Goal: Transaction & Acquisition: Purchase product/service

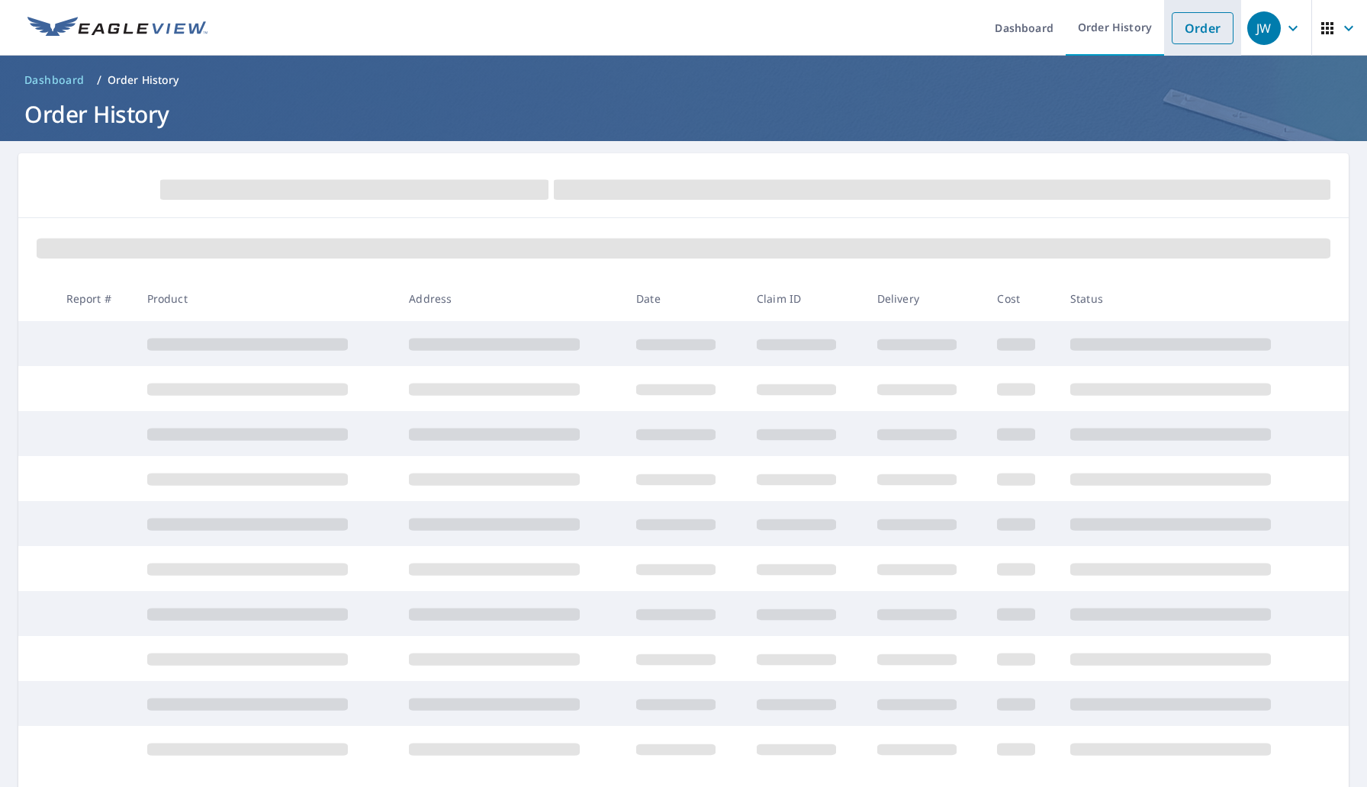
click at [1191, 42] on link "Order" at bounding box center [1203, 28] width 62 height 32
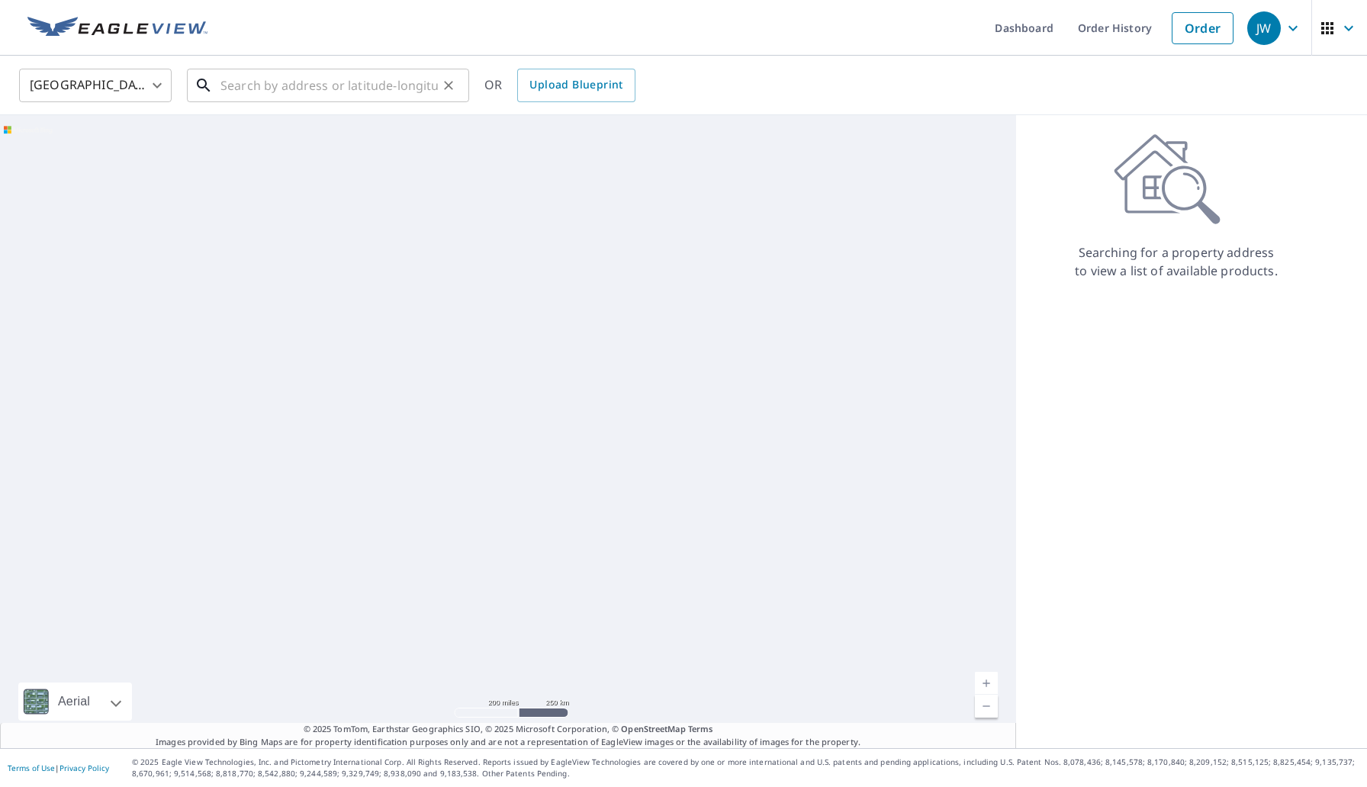
click at [348, 95] on input "text" at bounding box center [328, 85] width 217 height 43
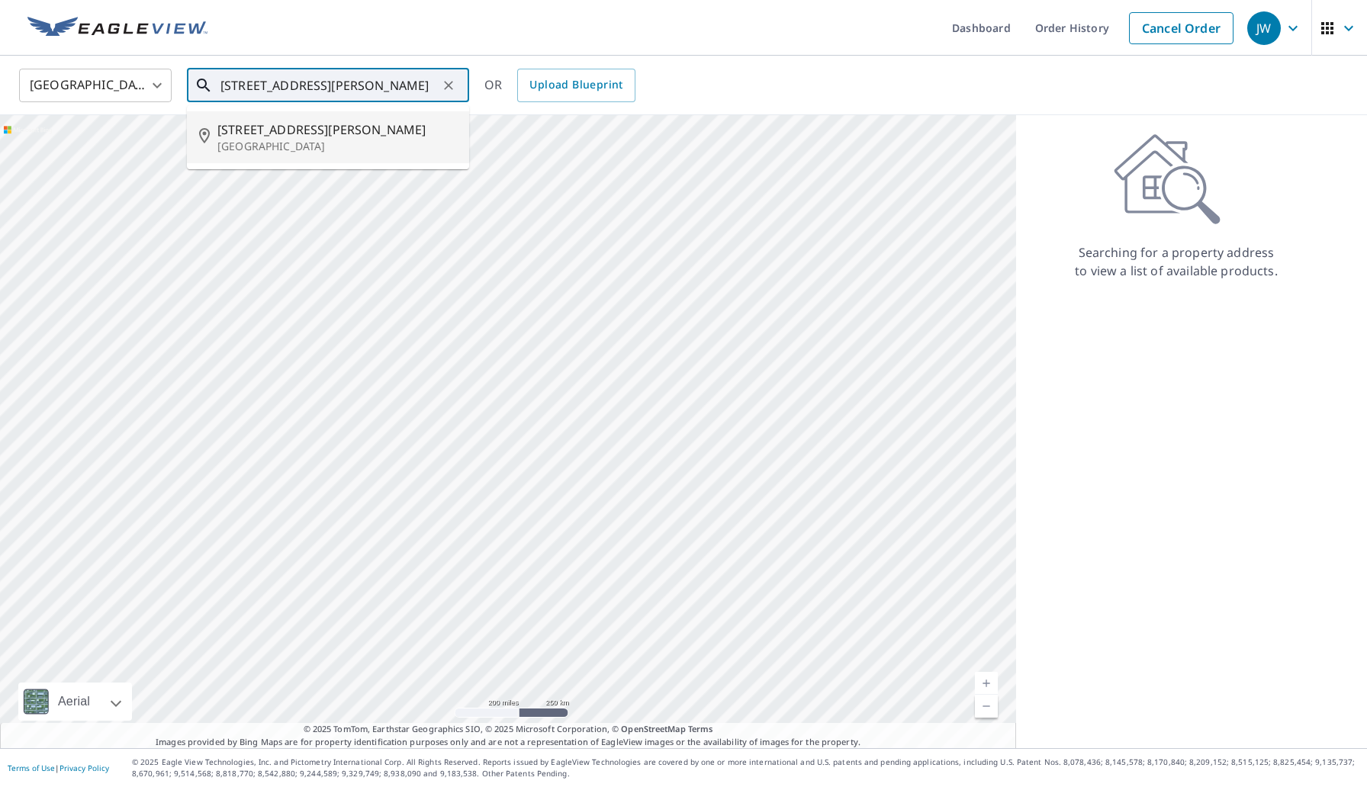
click at [289, 140] on p "[GEOGRAPHIC_DATA]" at bounding box center [337, 146] width 240 height 15
type input "[STREET_ADDRESS][PERSON_NAME]"
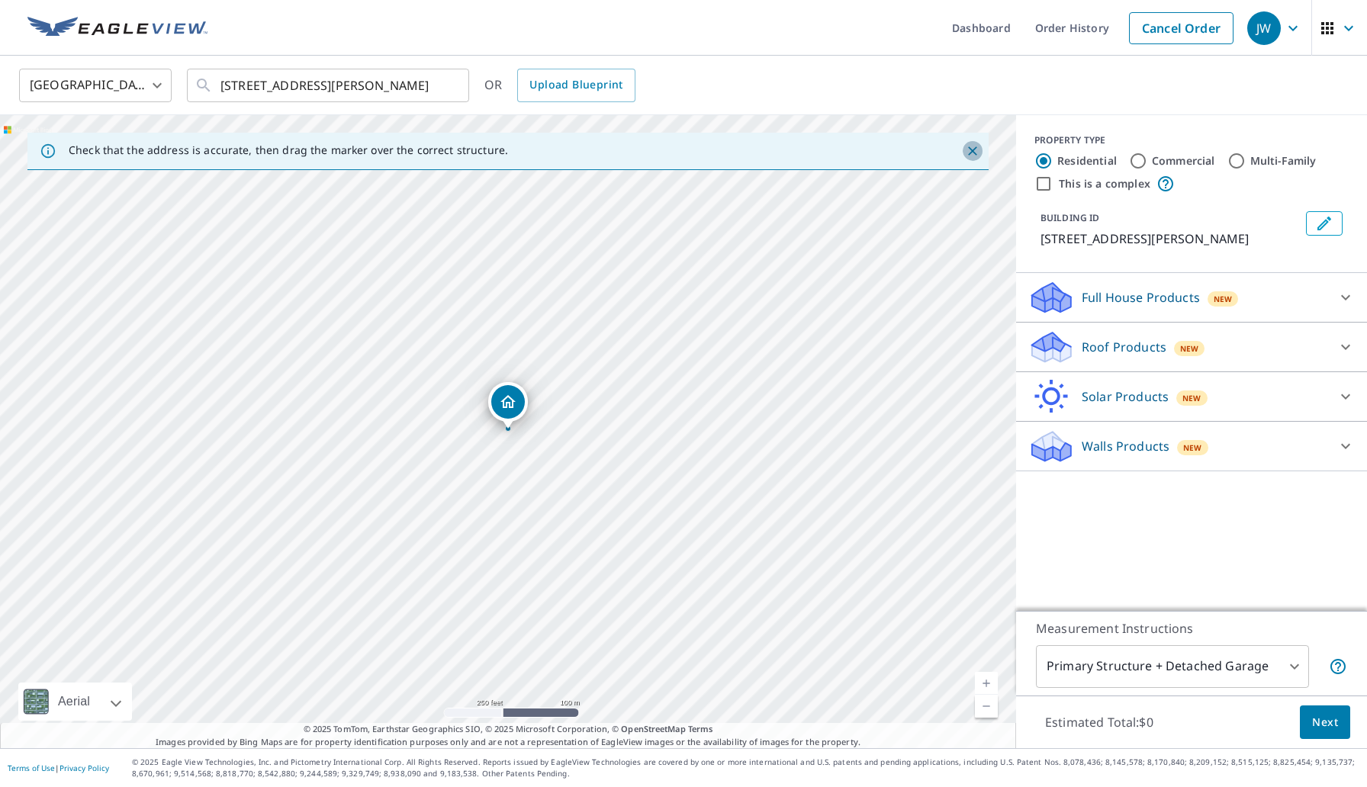
click at [974, 152] on icon "Close" at bounding box center [972, 150] width 9 height 9
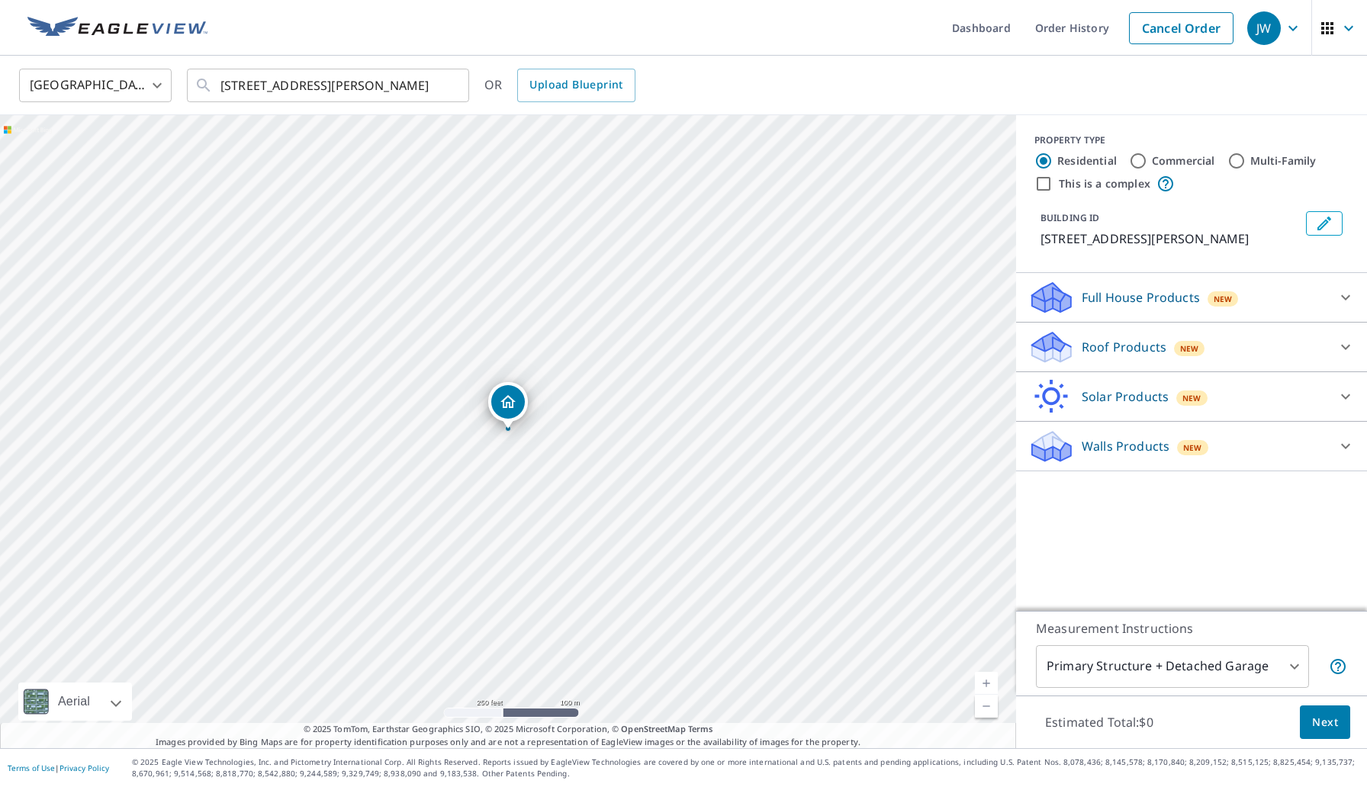
click at [986, 682] on link "Current Level 17, Zoom In" at bounding box center [986, 683] width 23 height 23
click at [986, 682] on link "Current Level 18, Zoom In" at bounding box center [986, 683] width 23 height 23
click at [986, 682] on link "Current Level 19, Zoom In" at bounding box center [986, 683] width 23 height 23
click at [1131, 360] on div "Roof Products New" at bounding box center [1177, 348] width 299 height 36
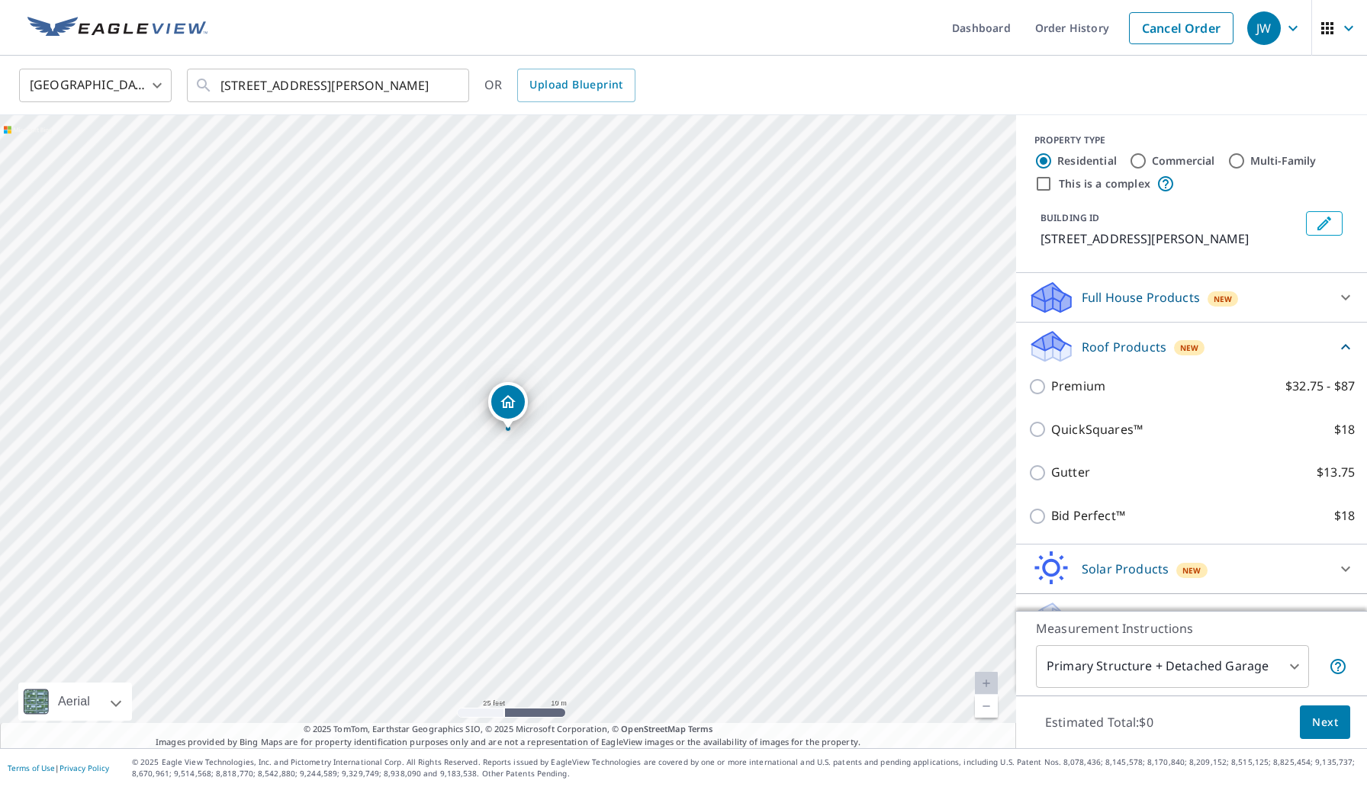
scroll to position [34, 0]
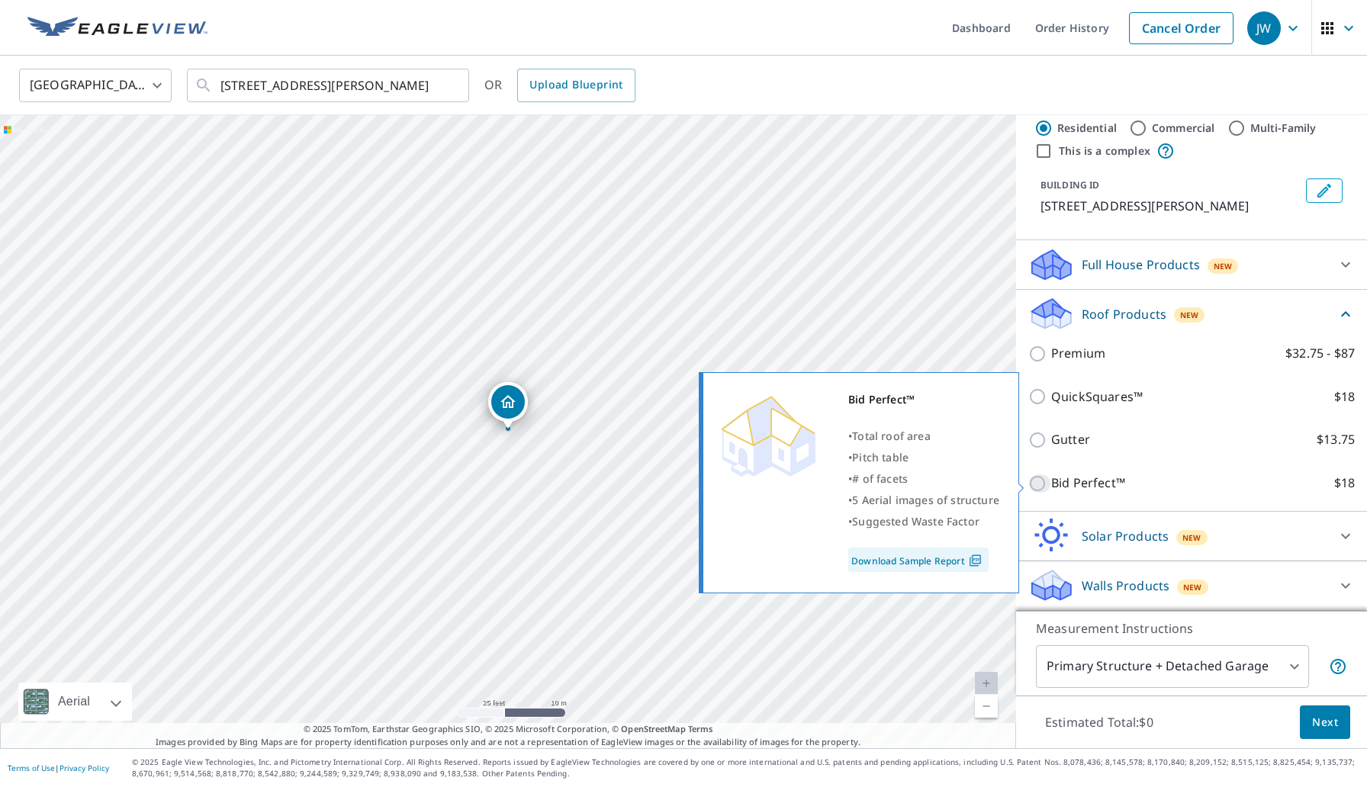
click at [1050, 478] on input "Bid Perfect™ $18" at bounding box center [1039, 483] width 23 height 18
checkbox input "true"
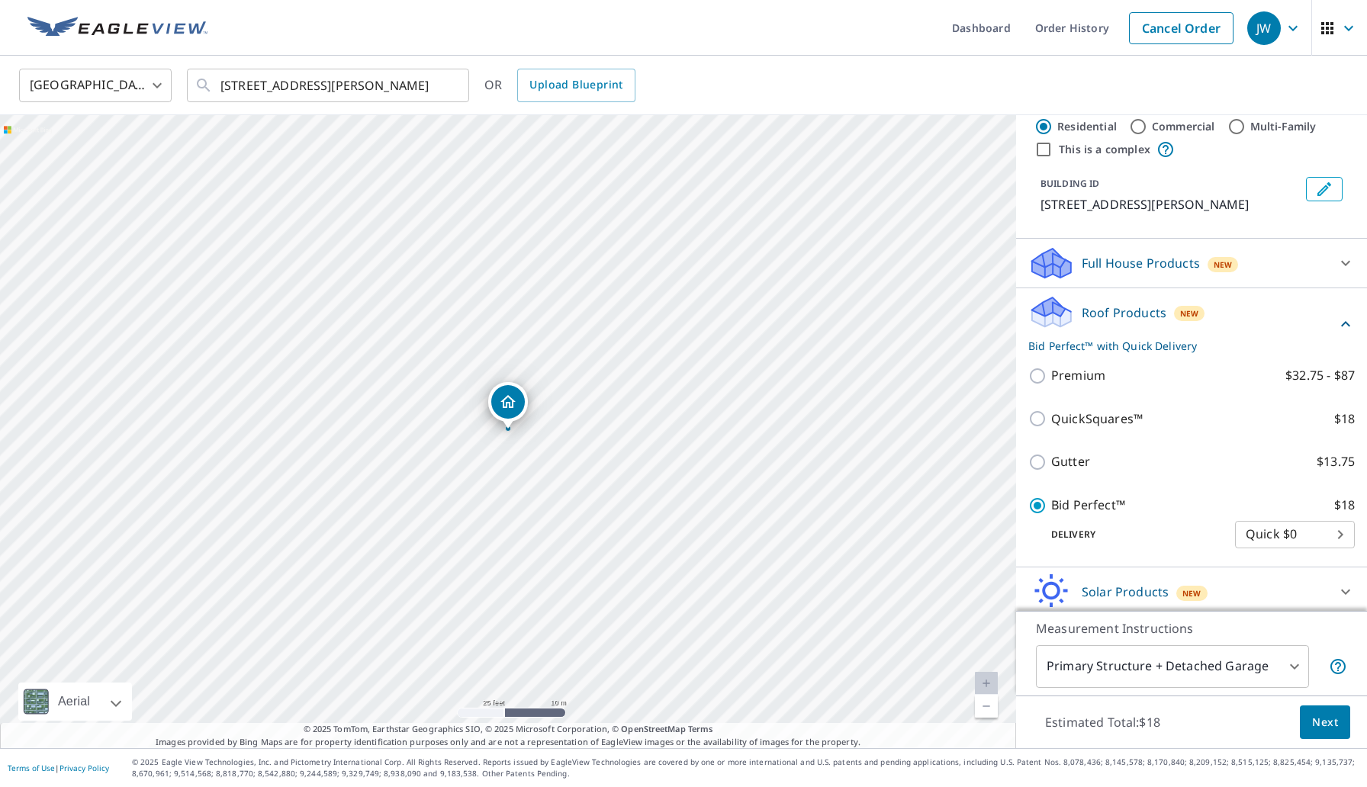
click at [1326, 719] on span "Next" at bounding box center [1325, 722] width 26 height 19
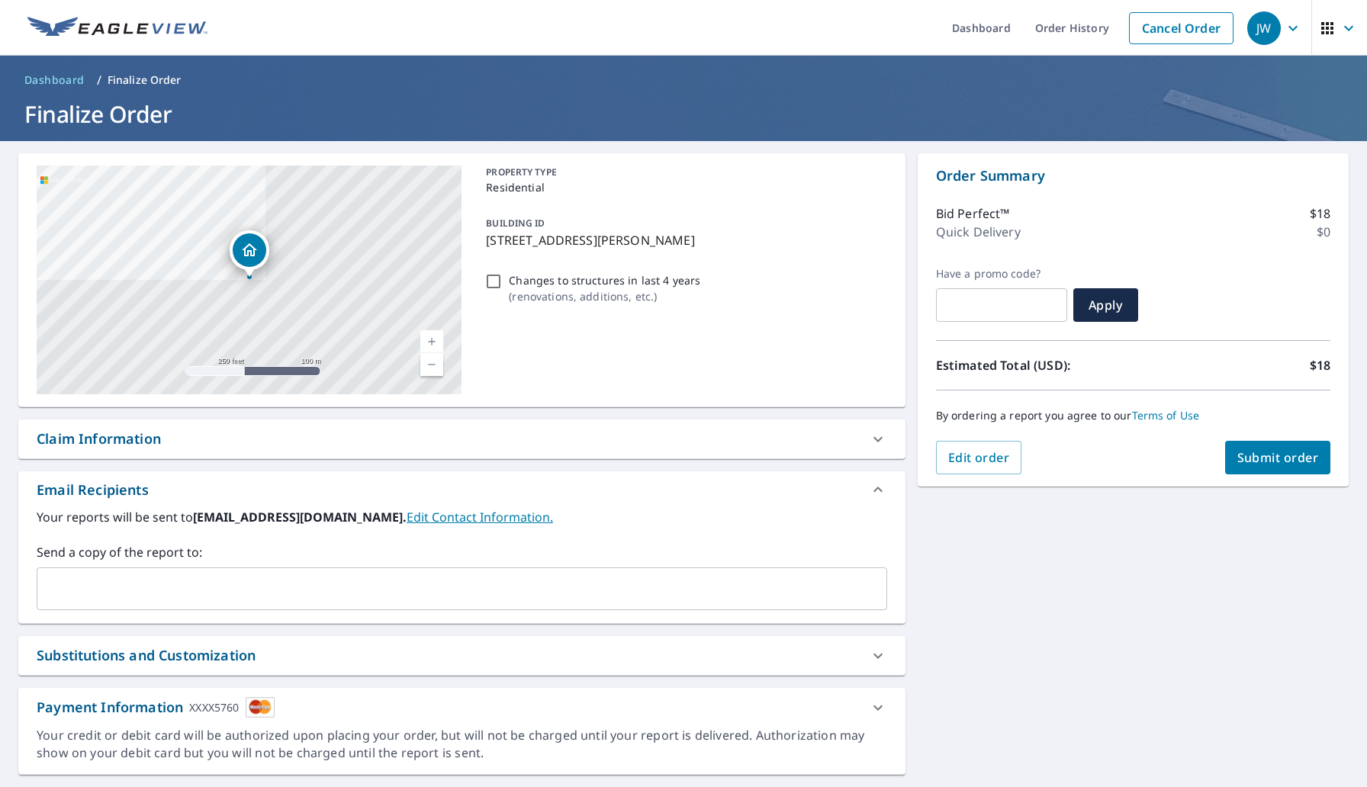
click at [136, 586] on input "text" at bounding box center [450, 588] width 814 height 29
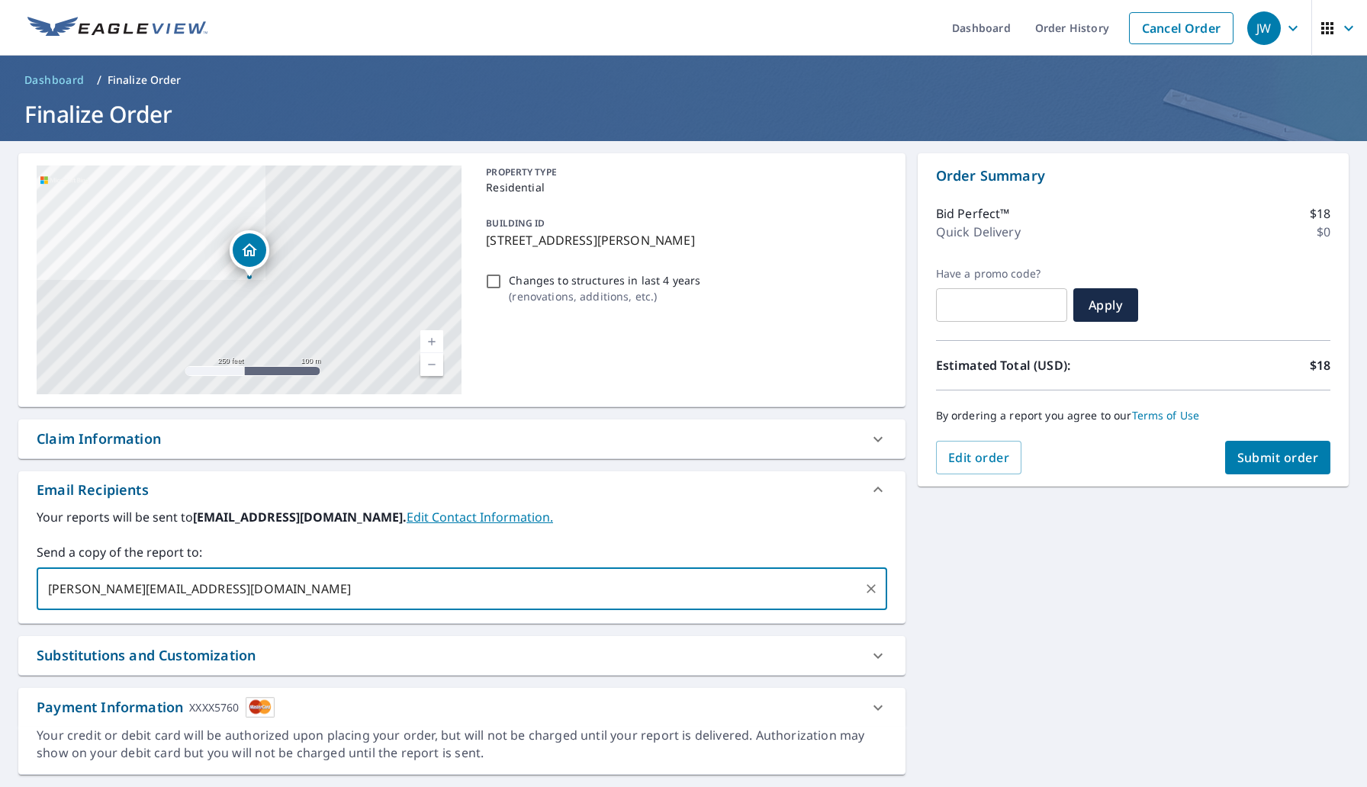
type input "[PERSON_NAME][EMAIL_ADDRESS][DOMAIN_NAME]"
click at [584, 490] on div "Email Recipients" at bounding box center [448, 490] width 823 height 21
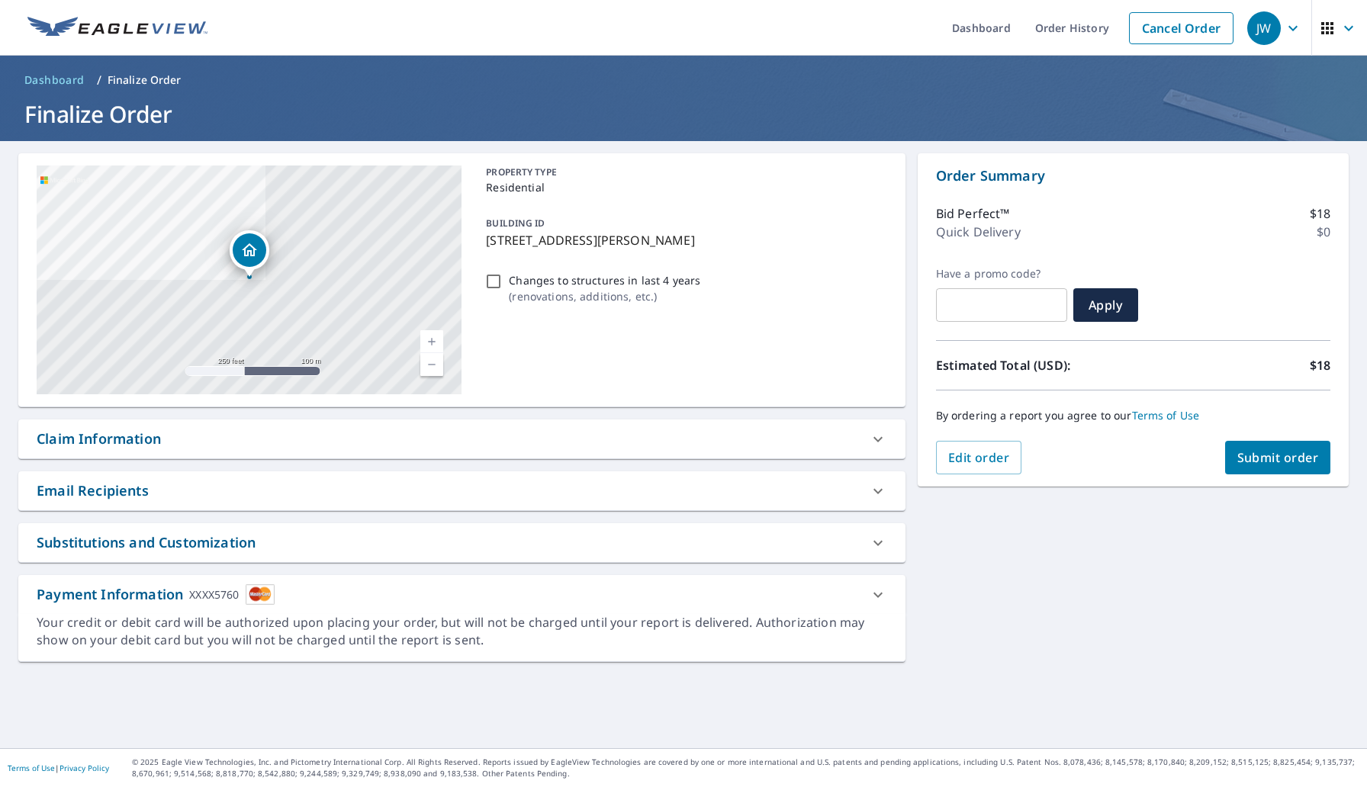
click at [322, 497] on div "Email Recipients" at bounding box center [448, 491] width 823 height 21
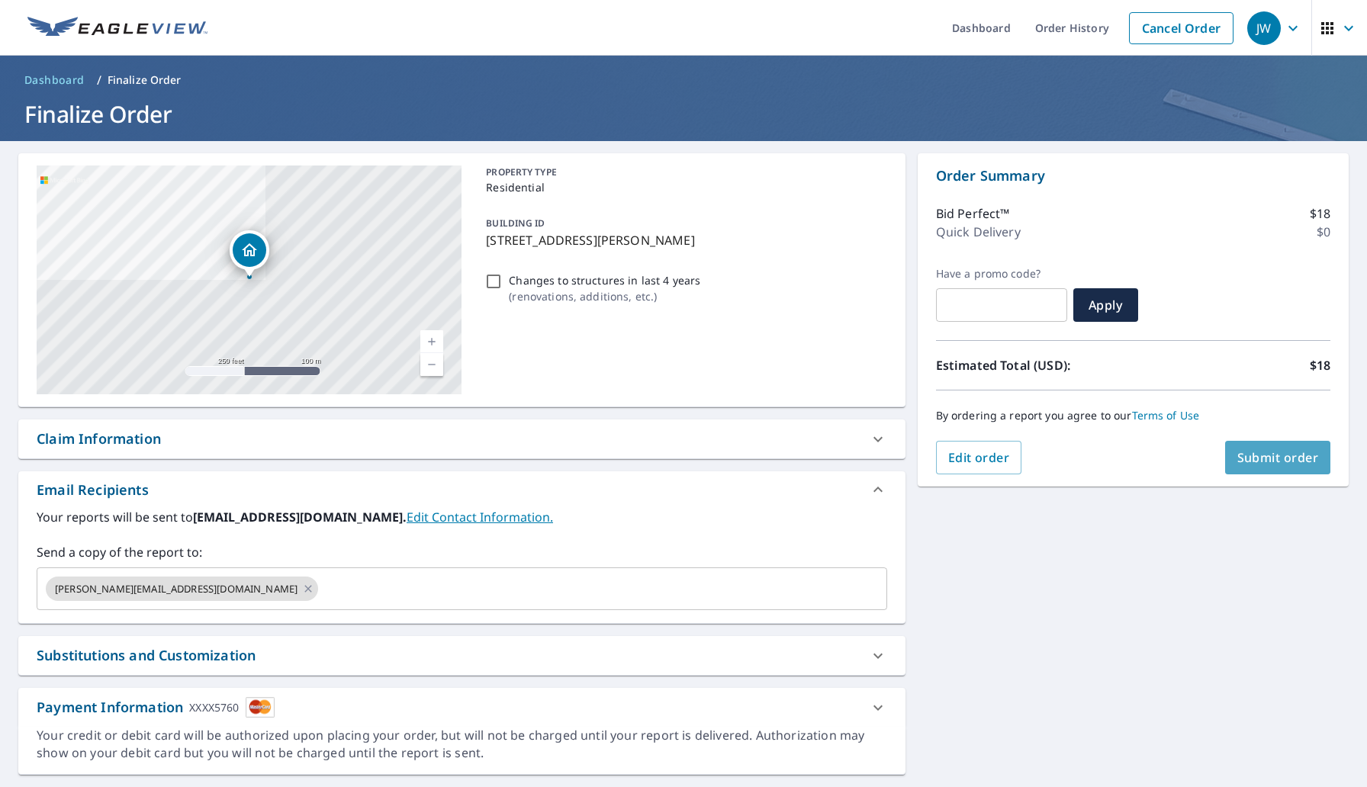
click at [1275, 467] on button "Submit order" at bounding box center [1278, 458] width 106 height 34
checkbox input "true"
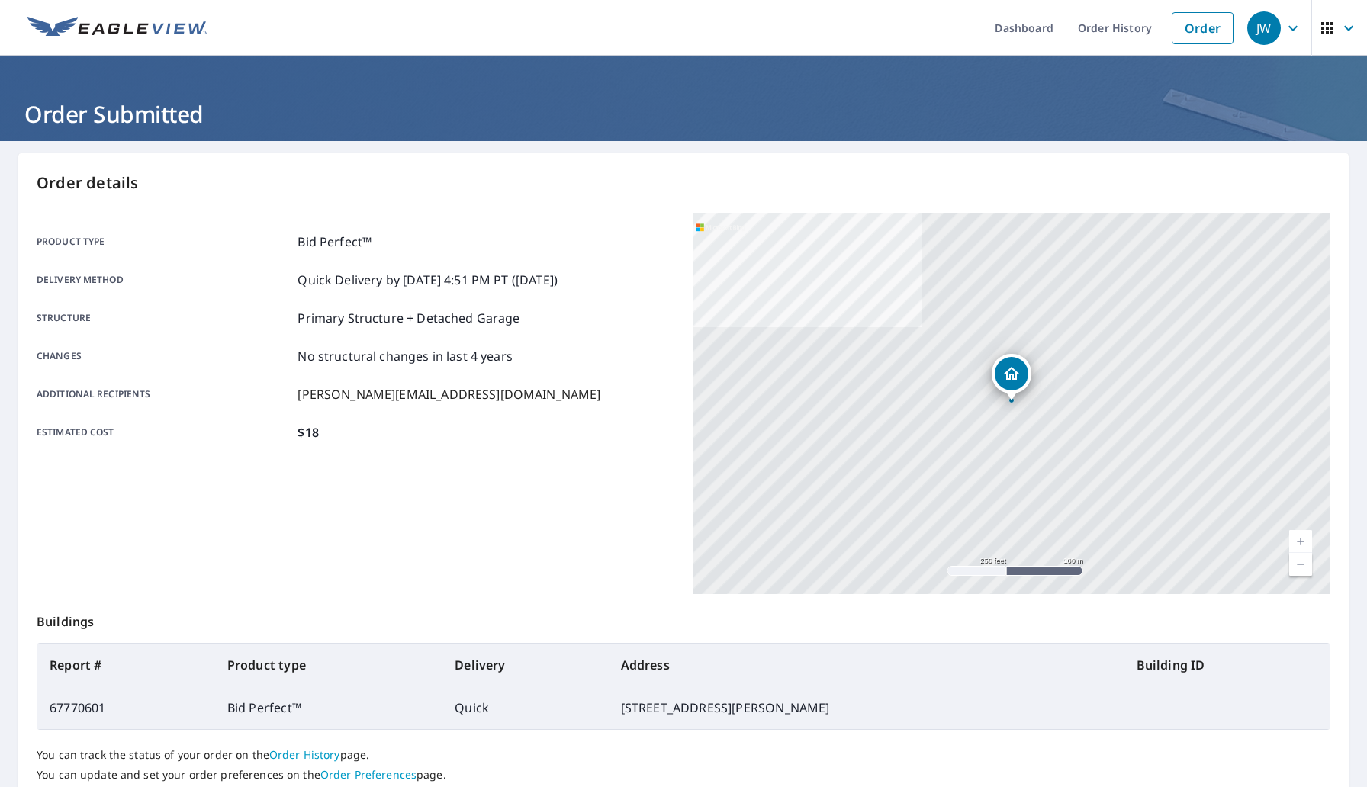
scroll to position [110, 0]
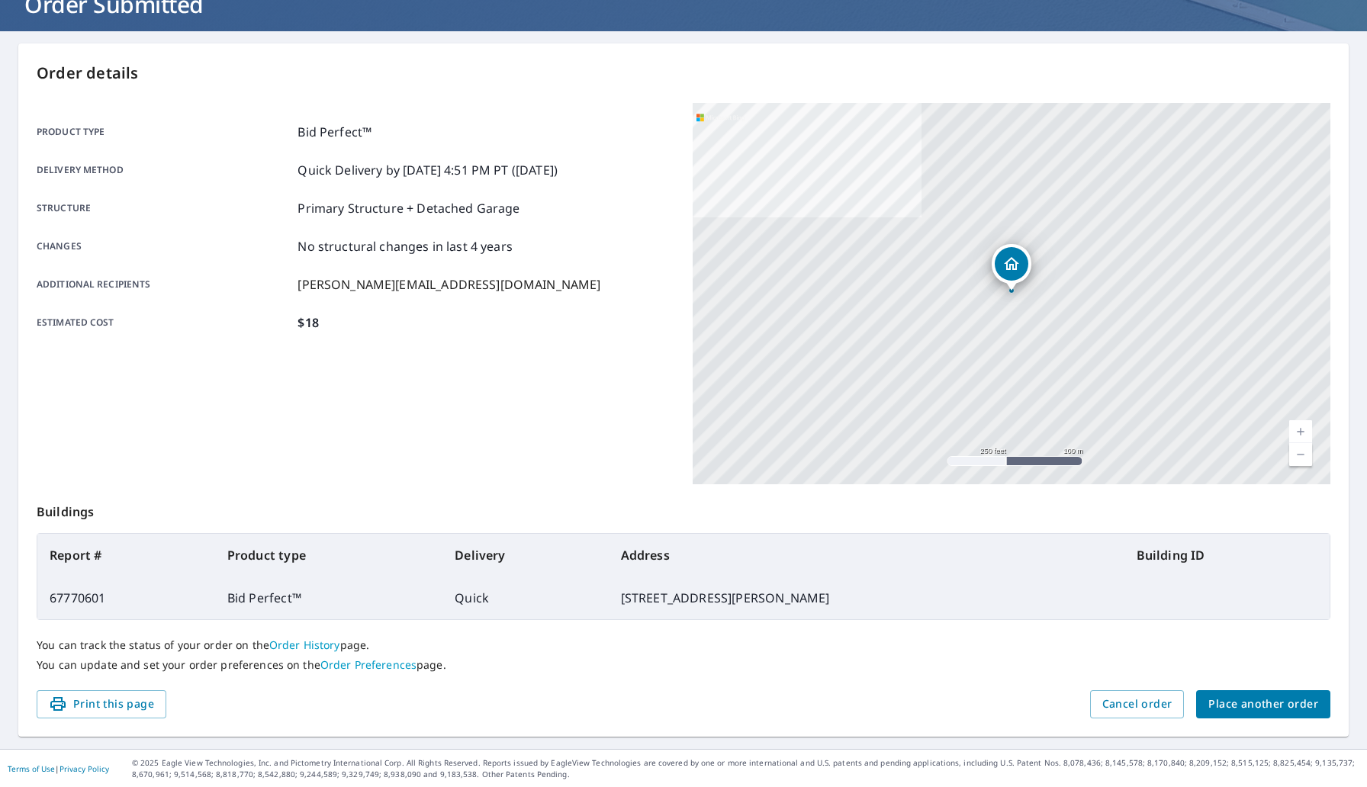
click at [1247, 708] on span "Place another order" at bounding box center [1263, 704] width 110 height 19
